Goal: Information Seeking & Learning: Learn about a topic

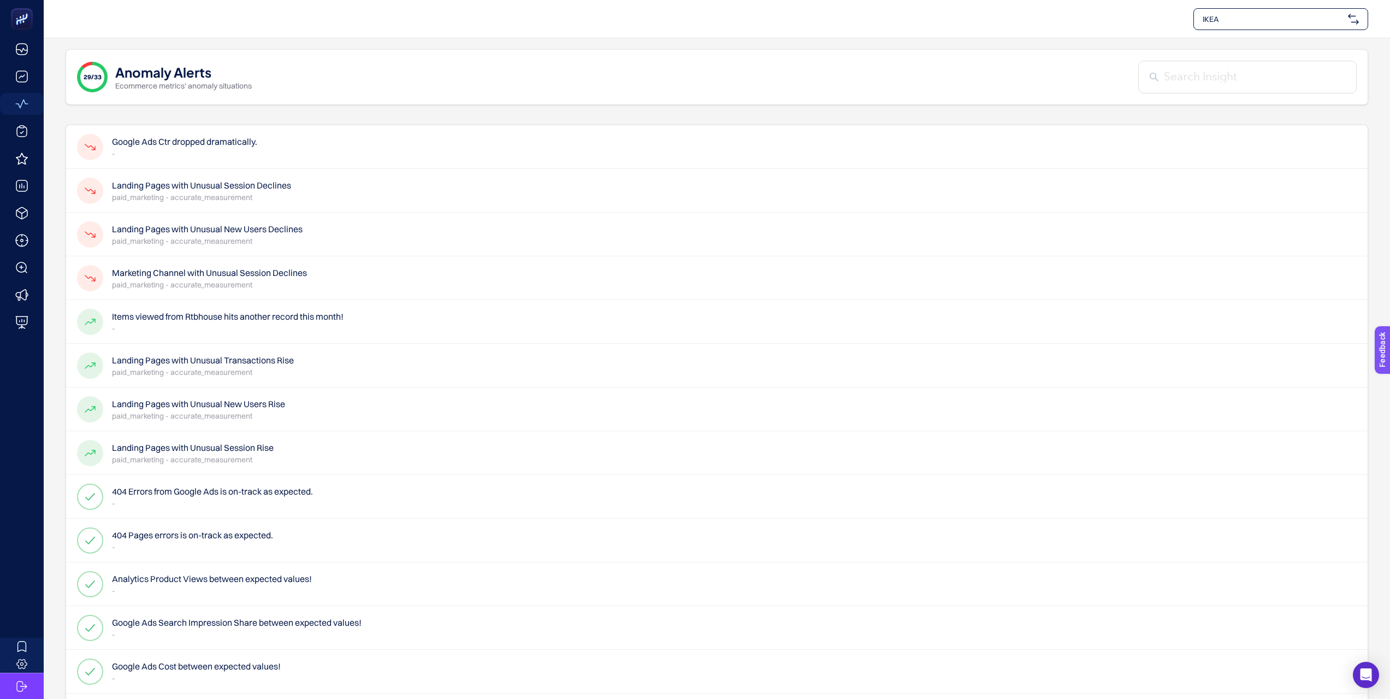
click at [191, 279] on p "paid_marketing - accurate_measurement" at bounding box center [209, 284] width 195 height 11
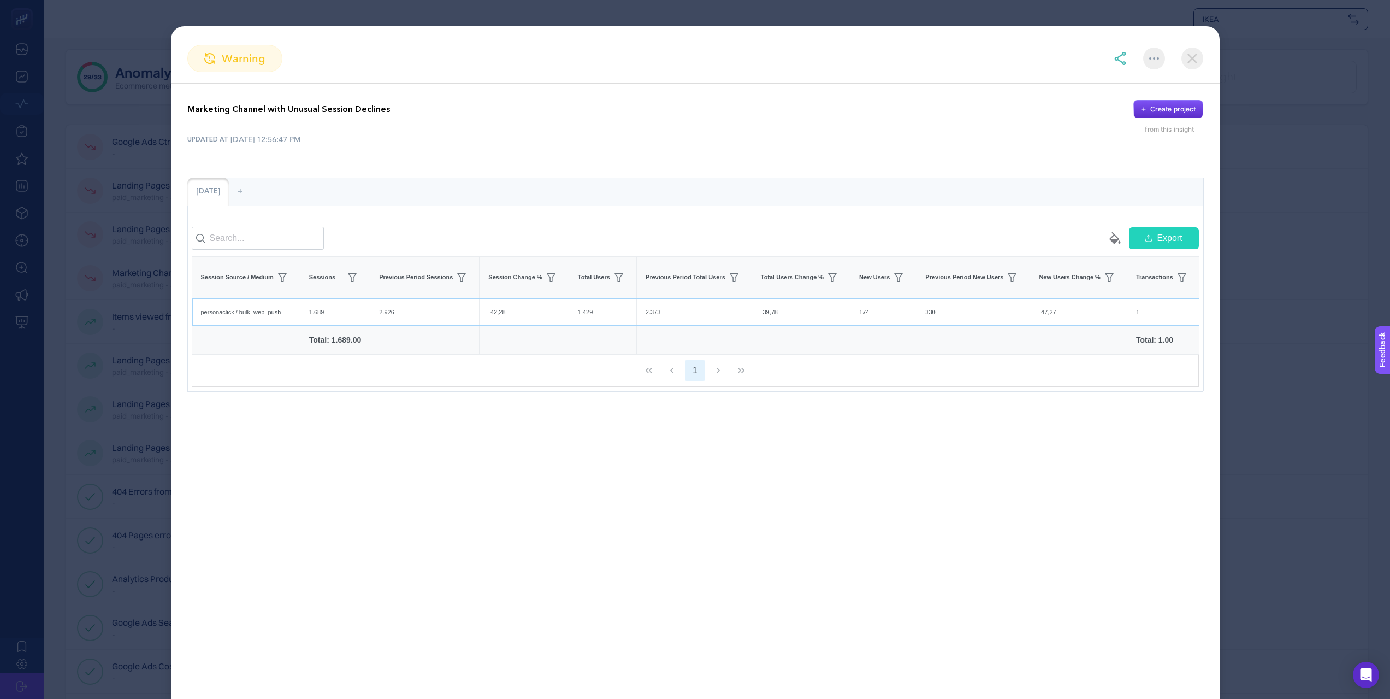
click at [267, 324] on div "personaclick / bulk_web_push" at bounding box center [246, 312] width 108 height 27
click at [285, 326] on div "personaclick / bulk_web_push" at bounding box center [246, 312] width 108 height 27
drag, startPoint x: 343, startPoint y: 322, endPoint x: 980, endPoint y: 323, distance: 636.9
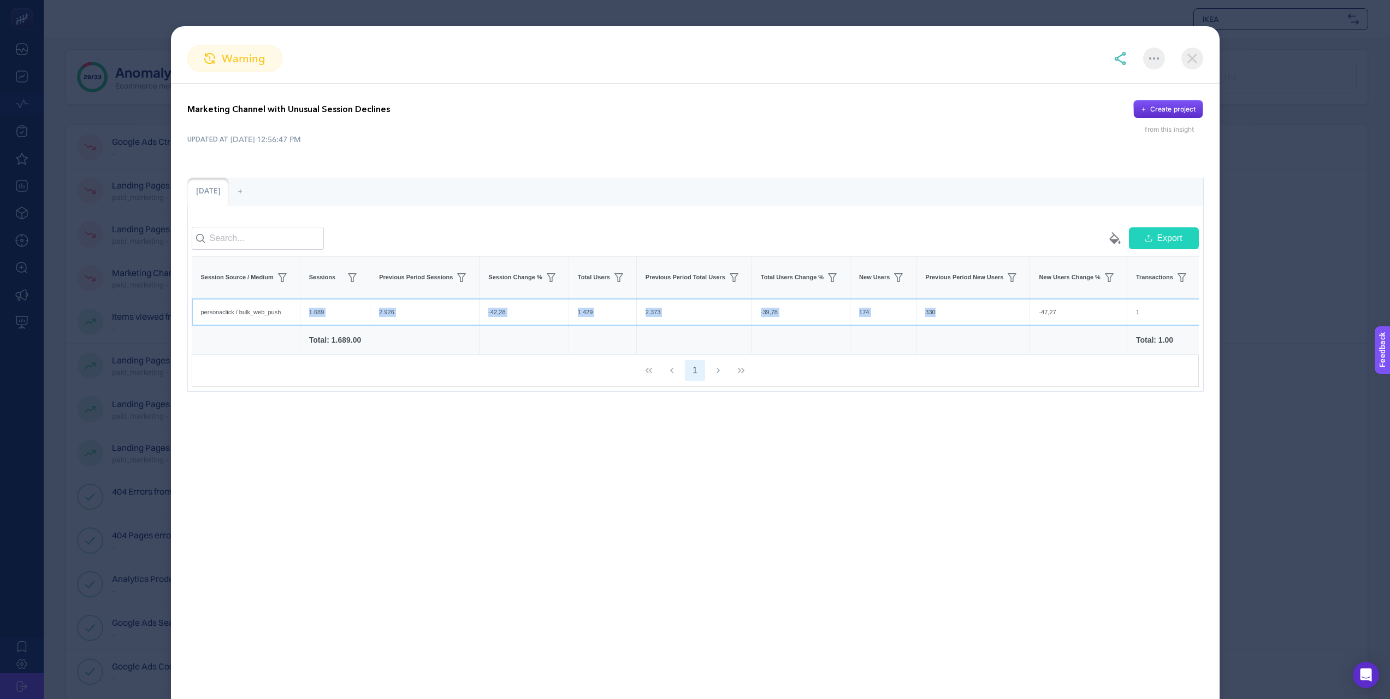
click at [980, 323] on tr "personaclick / bulk_web_push 1.689 2.926 -42,28 1.429 2.373 -39,78 174 330 -47,…" at bounding box center [973, 311] width 1562 height 27
click at [980, 323] on div "330" at bounding box center [973, 312] width 113 height 27
click at [1193, 58] on img at bounding box center [1192, 59] width 22 height 22
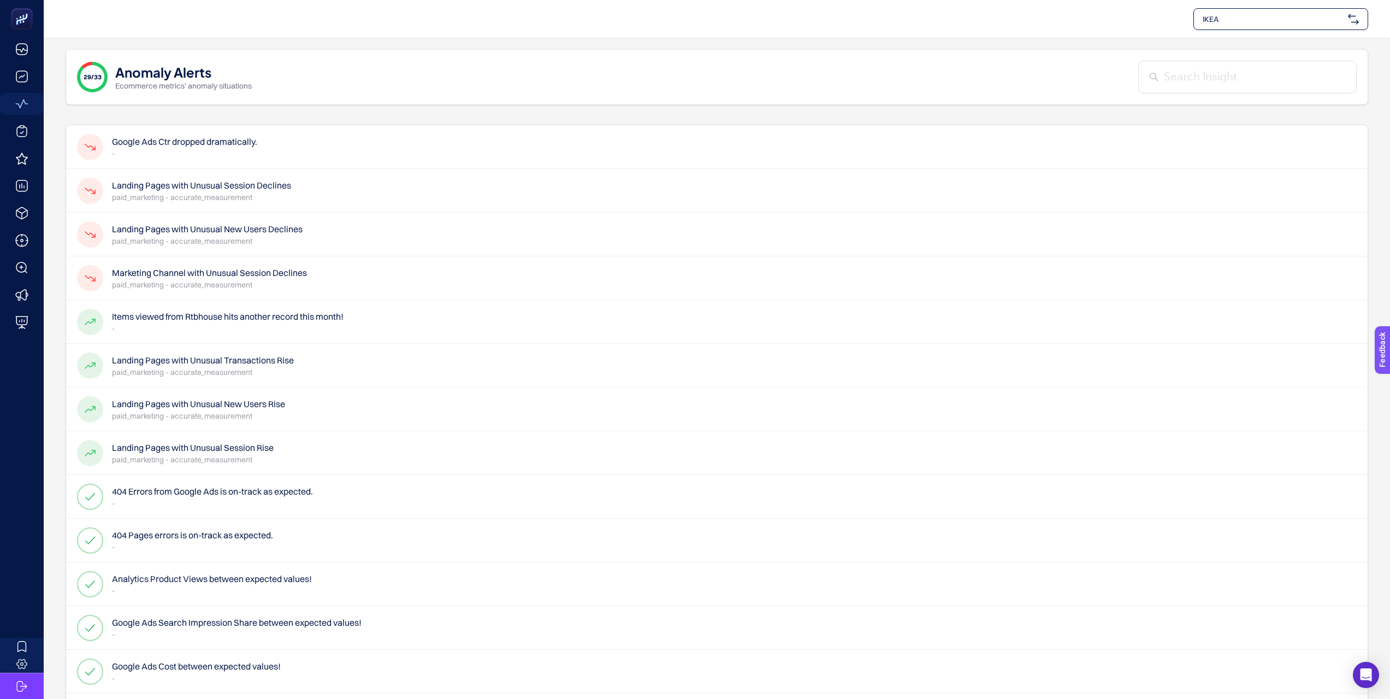
click at [263, 187] on h4 "Landing Pages with Unusual Session Declines" at bounding box center [201, 185] width 179 height 13
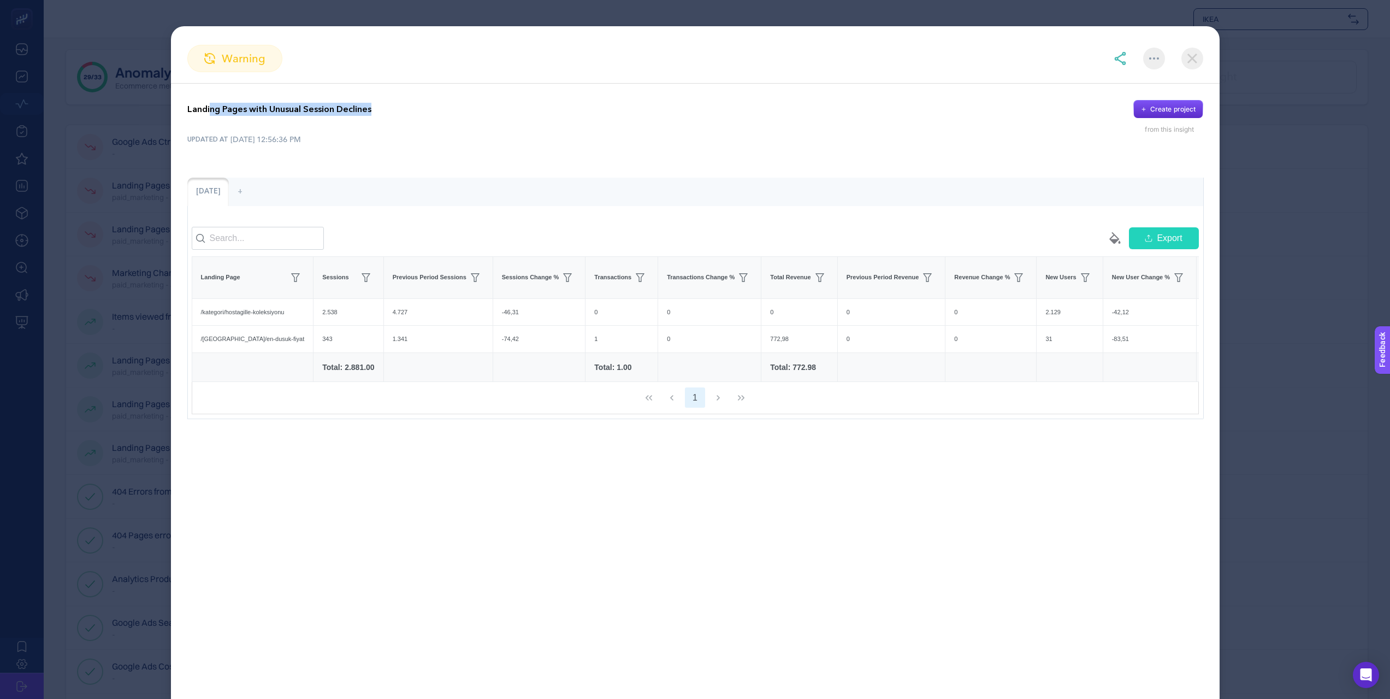
drag, startPoint x: 211, startPoint y: 107, endPoint x: 388, endPoint y: 113, distance: 177.1
click at [388, 113] on div "Landing Pages with Unusual Session Declines Create project" at bounding box center [695, 109] width 1016 height 19
drag, startPoint x: 397, startPoint y: 112, endPoint x: 229, endPoint y: 107, distance: 167.2
click at [229, 107] on div "Landing Pages with Unusual Session Declines Create project" at bounding box center [695, 109] width 1016 height 19
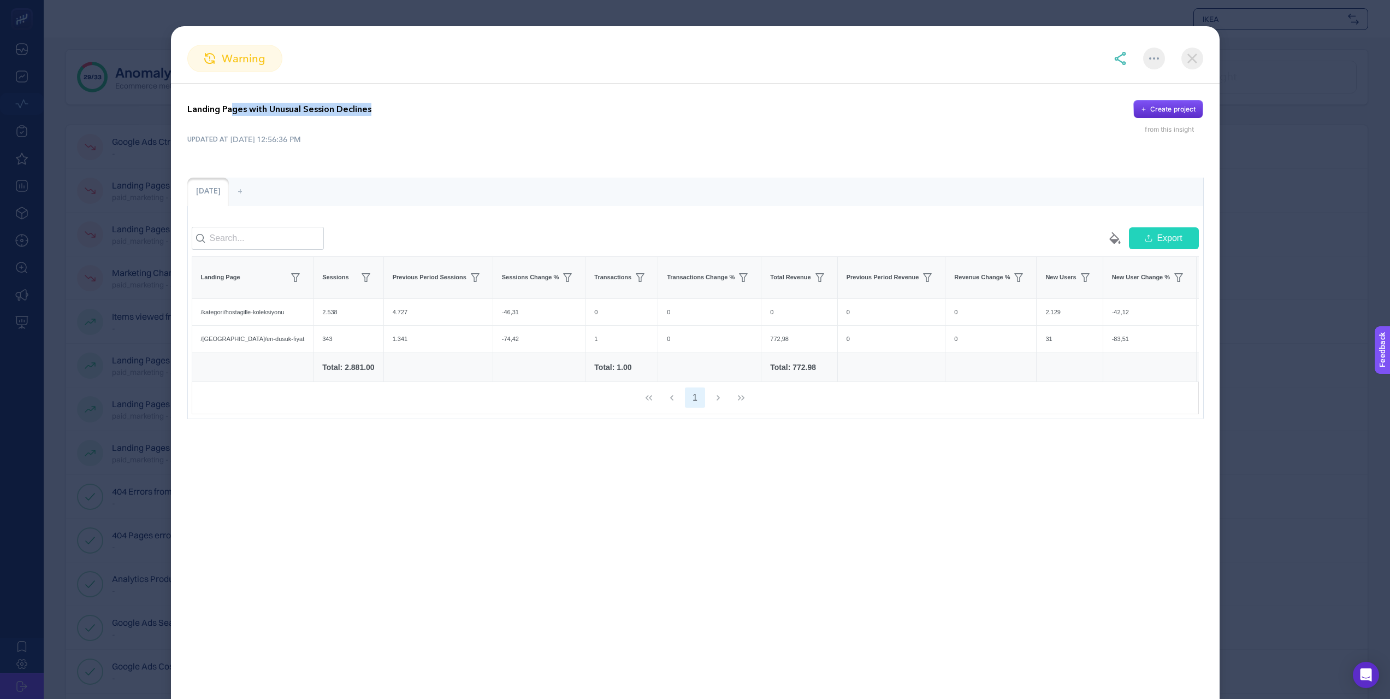
click at [229, 107] on p "Landing Pages with Unusual Session Declines" at bounding box center [279, 109] width 184 height 13
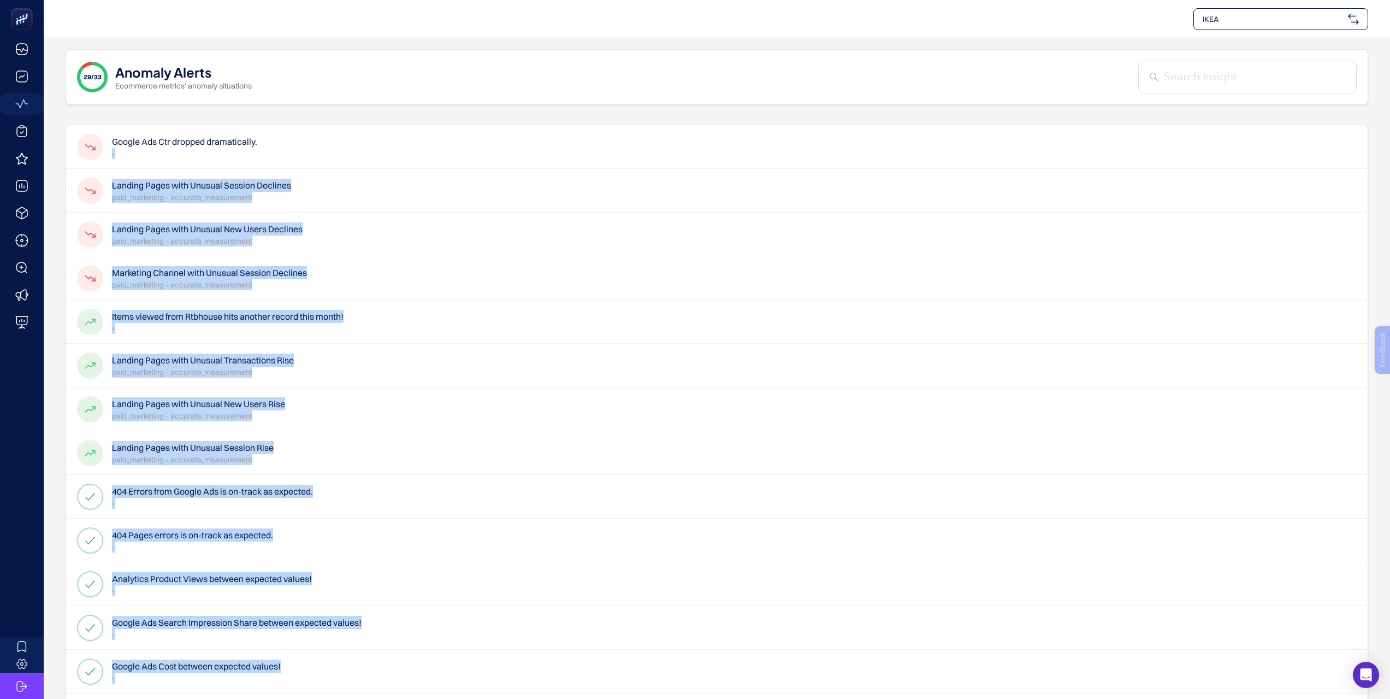
drag, startPoint x: 166, startPoint y: 107, endPoint x: 330, endPoint y: 113, distance: 164.5
click at [276, 178] on div "Landing Pages with Unusual Session Declines paid_marketing - accurate_measureme…" at bounding box center [184, 191] width 214 height 26
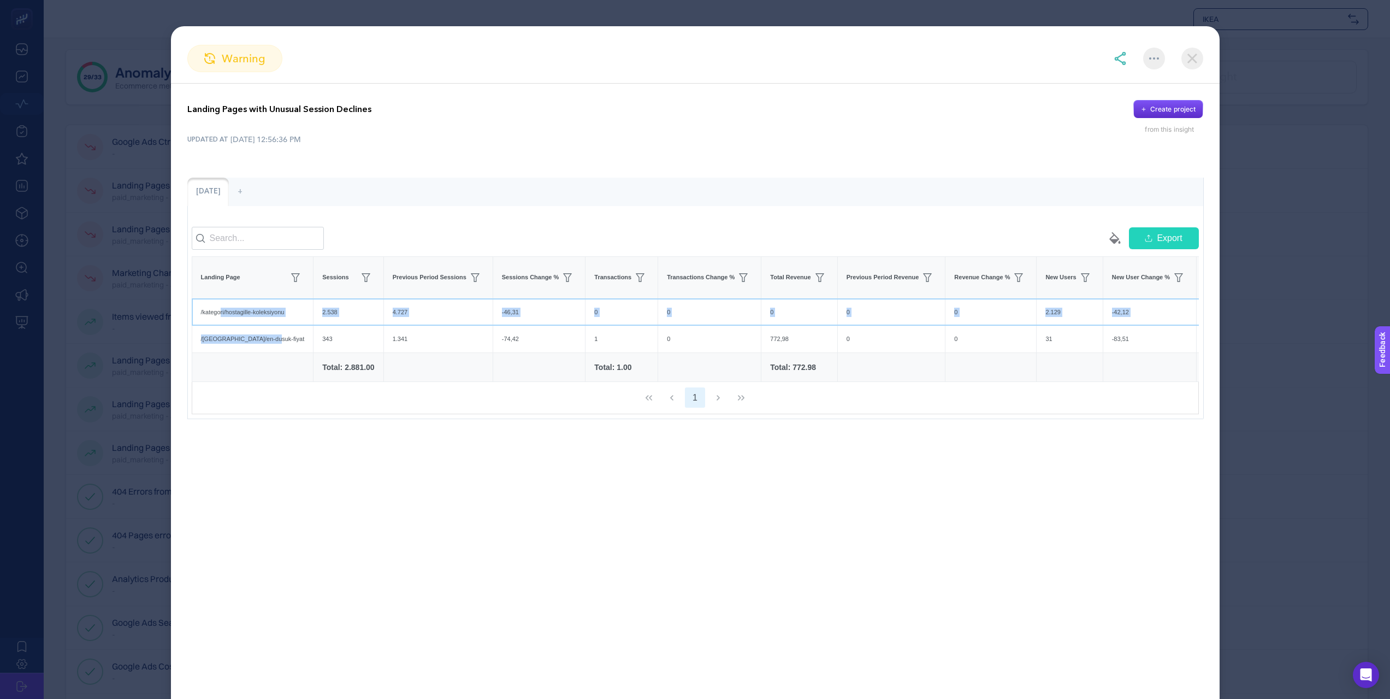
drag, startPoint x: 221, startPoint y: 323, endPoint x: 276, endPoint y: 351, distance: 62.5
click at [276, 351] on tbody "/kategori/hostagille-koleksiyonu 2.538 4.727 -46,31 0 0 0 0 0 2.129 -42,12 /kam…" at bounding box center [714, 325] width 1045 height 54
click at [276, 351] on div "/[GEOGRAPHIC_DATA]/en-dusuk-fiyat" at bounding box center [252, 339] width 121 height 27
drag, startPoint x: 281, startPoint y: 351, endPoint x: 185, endPoint y: 320, distance: 101.2
click at [185, 320] on div "Landing Pages with Unusual Session Declines Create project from this insight UP…" at bounding box center [695, 260] width 1049 height 352
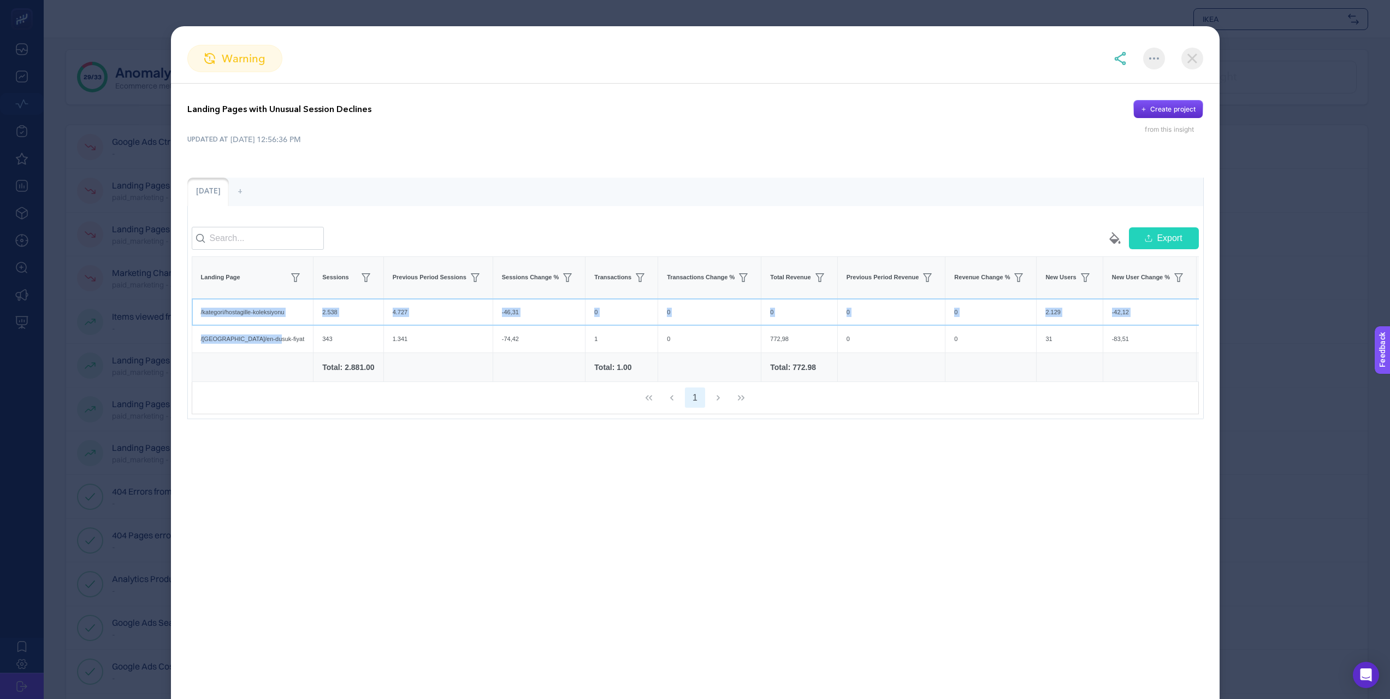
click at [220, 326] on div "/kategori/hostagille-koleksiyonu" at bounding box center [252, 312] width 121 height 27
drag, startPoint x: 208, startPoint y: 317, endPoint x: 270, endPoint y: 342, distance: 67.5
click at [270, 342] on tbody "/kategori/hostagille-koleksiyonu 2.538 4.727 -46,31 0 0 0 0 0 2.129 -42,12 /kam…" at bounding box center [714, 325] width 1045 height 54
click at [270, 342] on div "/[GEOGRAPHIC_DATA]/en-dusuk-fiyat" at bounding box center [252, 339] width 121 height 27
drag, startPoint x: 279, startPoint y: 344, endPoint x: 206, endPoint y: 315, distance: 77.9
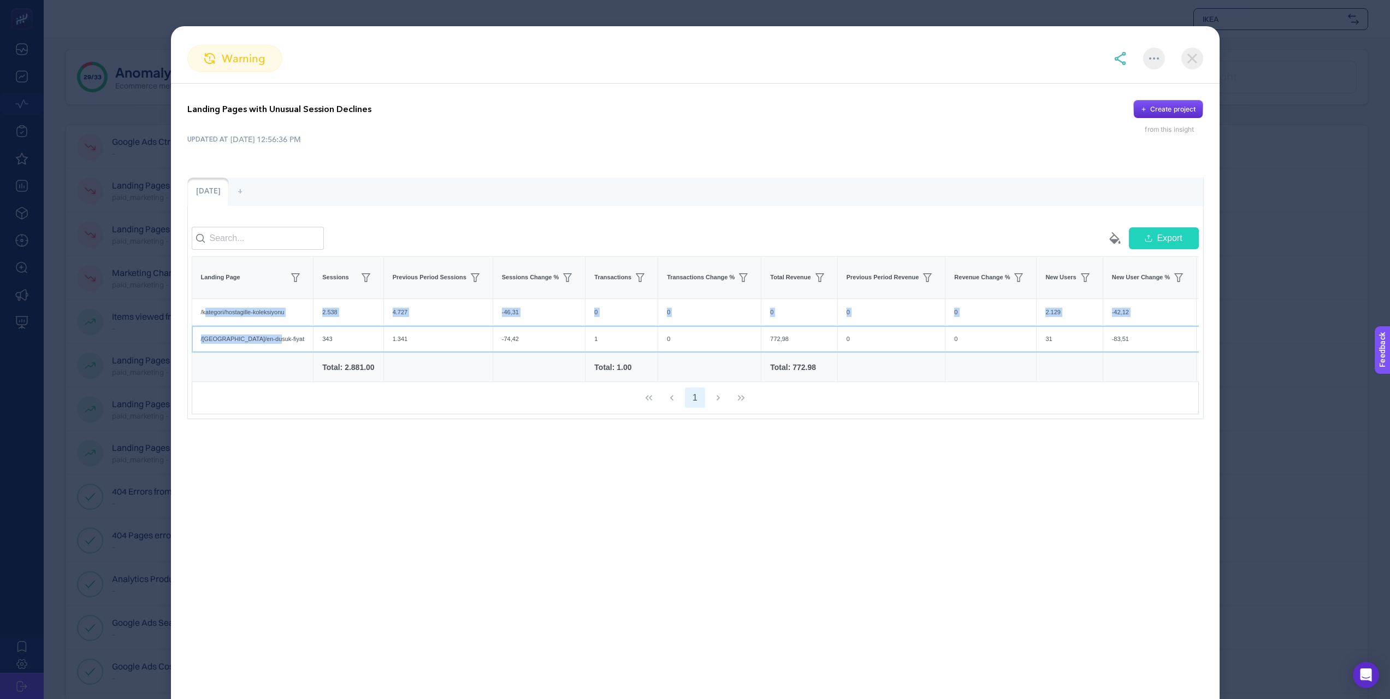
click at [206, 315] on tbody "/kategori/hostagille-koleksiyonu 2.538 4.727 -46,31 0 0 0 0 0 2.129 -42,12 /kam…" at bounding box center [714, 325] width 1045 height 54
click at [206, 315] on div "/kategori/hostagille-koleksiyonu" at bounding box center [252, 312] width 121 height 27
click at [1190, 65] on img at bounding box center [1192, 59] width 22 height 22
